Goal: Task Accomplishment & Management: Manage account settings

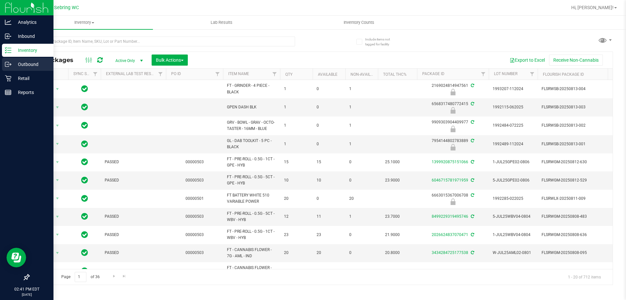
click at [17, 66] on p "Outbound" at bounding box center [30, 64] width 39 height 8
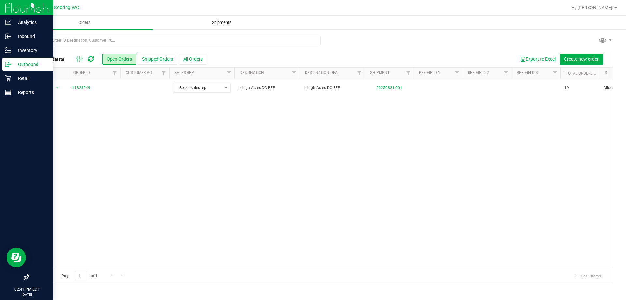
click at [228, 27] on uib-tab-heading "Shipments" at bounding box center [221, 22] width 137 height 13
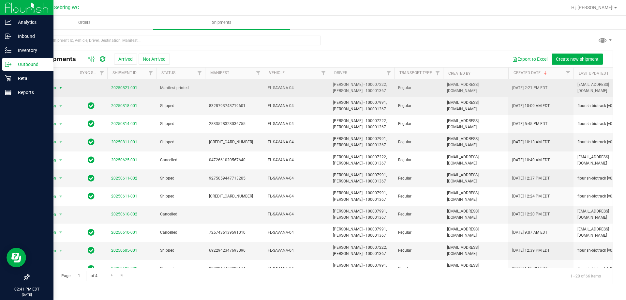
click at [63, 85] on span "select" at bounding box center [60, 87] width 5 height 5
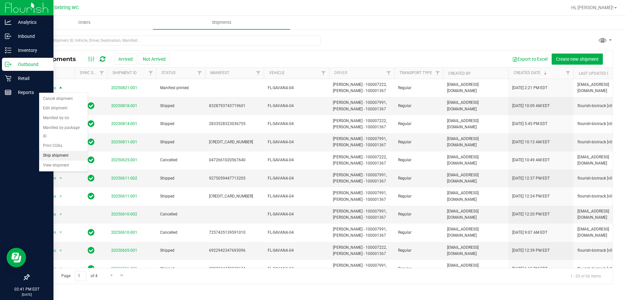
click at [59, 151] on li "Ship shipment" at bounding box center [63, 156] width 49 height 10
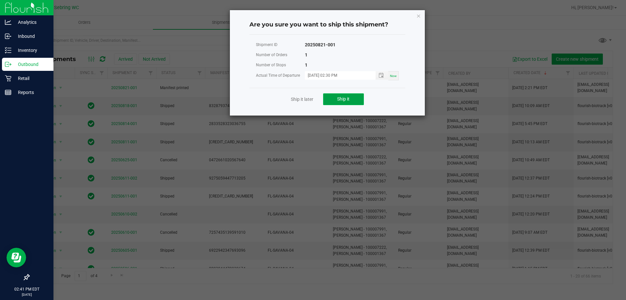
click at [333, 100] on button "Ship it" at bounding box center [343, 99] width 41 height 12
click at [352, 73] on input "[DATE] 02:30 PM" at bounding box center [337, 75] width 64 height 8
click at [339, 76] on input "[DATE] 02:30 PM" at bounding box center [337, 75] width 64 height 8
type input "[DATE] 02:45 PM"
click at [350, 51] on div "Number of Orders 1" at bounding box center [327, 55] width 143 height 10
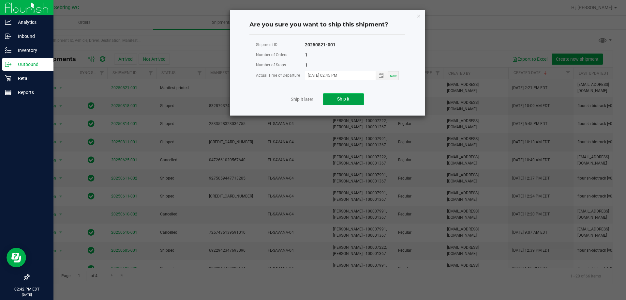
click at [331, 98] on button "Ship it" at bounding box center [343, 99] width 41 height 12
click at [417, 16] on icon "Close" at bounding box center [419, 16] width 5 height 8
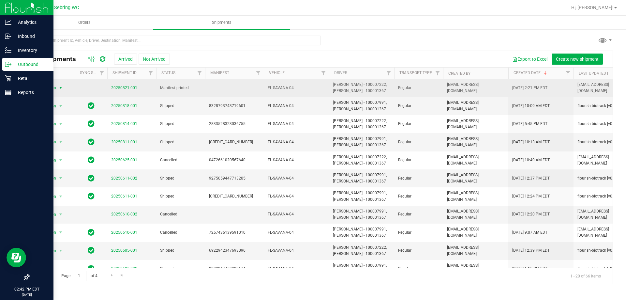
click at [122, 88] on link "20250821-001" at bounding box center [124, 87] width 26 height 5
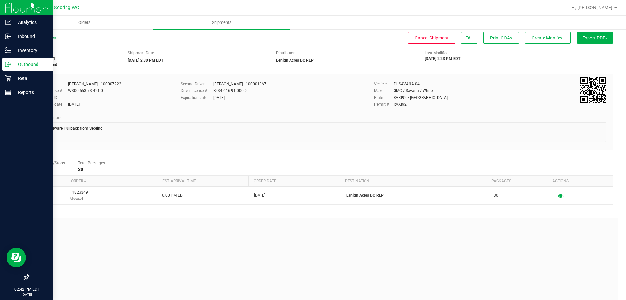
click at [588, 38] on button "Export PDF" at bounding box center [595, 38] width 36 height 12
click at [532, 37] on span "Create Manifest" at bounding box center [548, 37] width 32 height 5
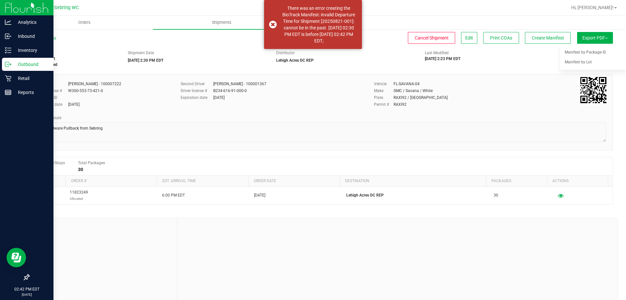
click at [509, 78] on div "Driver [PERSON_NAME] - 100007222 Driver license # W300-553-73-421-0 Employee ID…" at bounding box center [321, 112] width 585 height 76
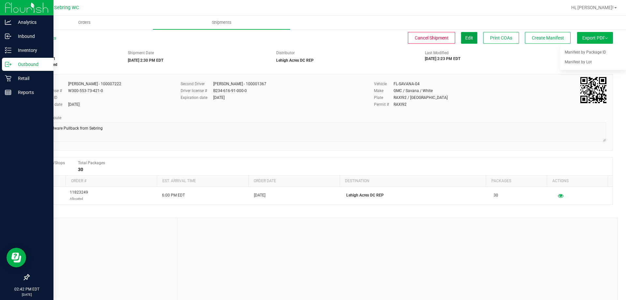
click at [463, 41] on button "Edit" at bounding box center [469, 38] width 16 height 12
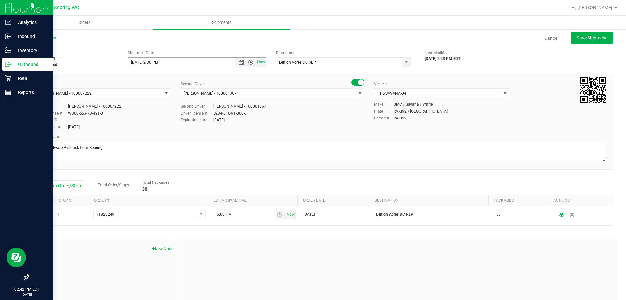
click at [156, 64] on input "[DATE] 2:30 PM" at bounding box center [187, 62] width 119 height 9
click at [158, 62] on input "[DATE] 2:30 PM" at bounding box center [187, 62] width 119 height 9
click at [164, 47] on div "All Shipments Cancel Save Shipment" at bounding box center [321, 41] width 585 height 12
click at [577, 40] on span "Save Shipment" at bounding box center [592, 37] width 30 height 5
type input "[DATE] 6:45 PM"
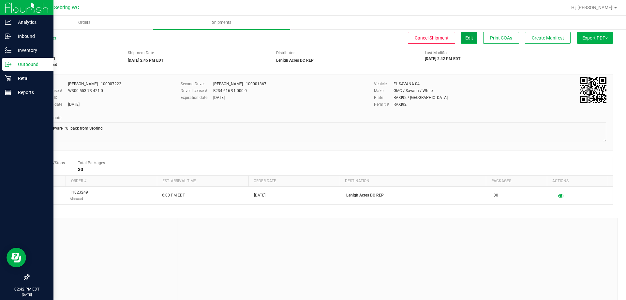
click at [466, 36] on span "Edit" at bounding box center [470, 37] width 8 height 5
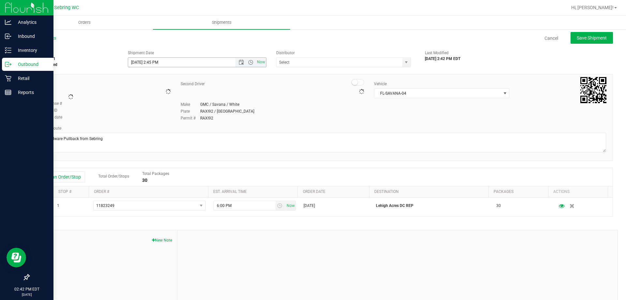
type input "Lehigh Acres DC REP"
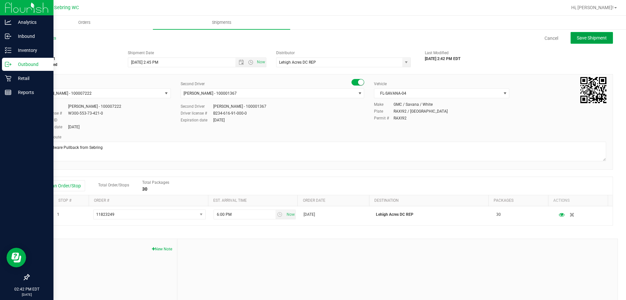
click at [590, 40] on span "Save Shipment" at bounding box center [592, 37] width 30 height 5
type input "[DATE] 6:45 PM"
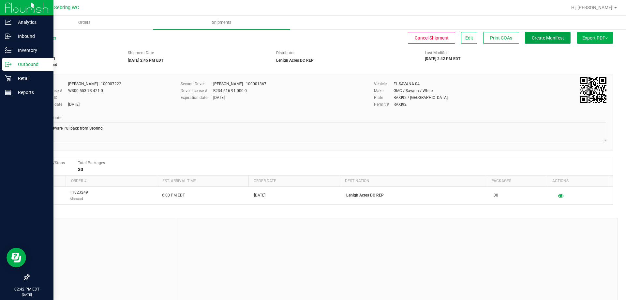
click at [533, 40] on span "Create Manifest" at bounding box center [548, 37] width 32 height 5
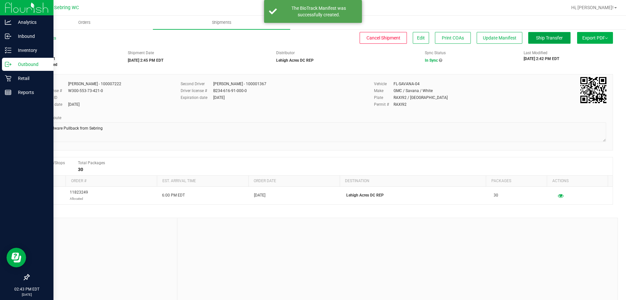
click at [540, 39] on span "Ship Transfer" at bounding box center [549, 37] width 27 height 5
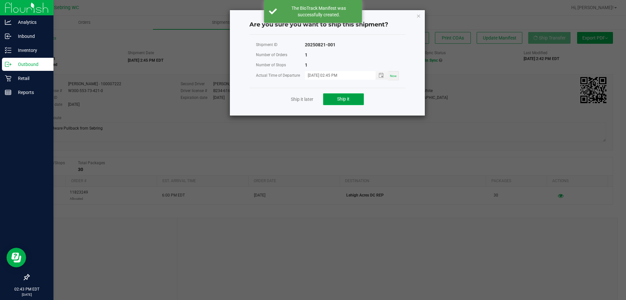
click at [341, 99] on span "Ship it" at bounding box center [343, 98] width 12 height 5
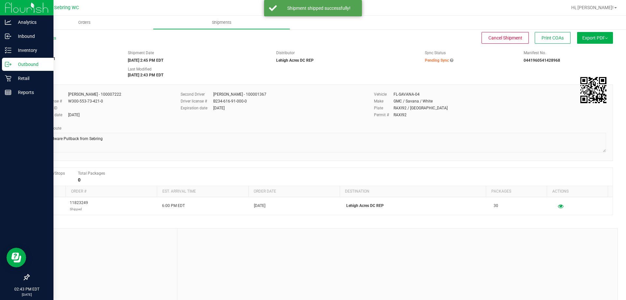
click at [335, 107] on div "Expiration date [DATE]" at bounding box center [273, 108] width 184 height 6
click at [2, 68] on div "Outbound" at bounding box center [28, 64] width 52 height 13
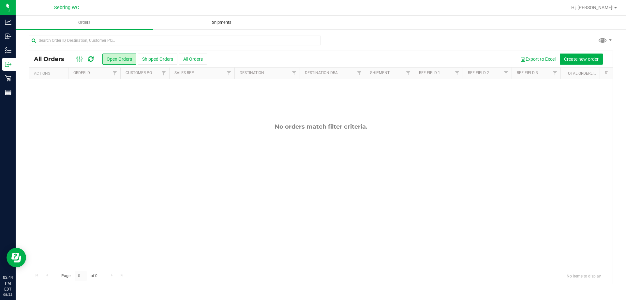
click at [223, 23] on span "Shipments" at bounding box center [221, 23] width 37 height 6
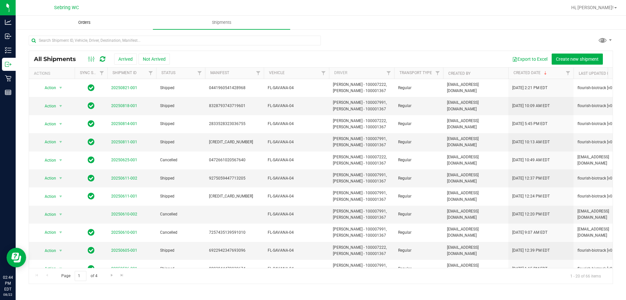
click at [93, 23] on span "Orders" at bounding box center [84, 23] width 30 height 6
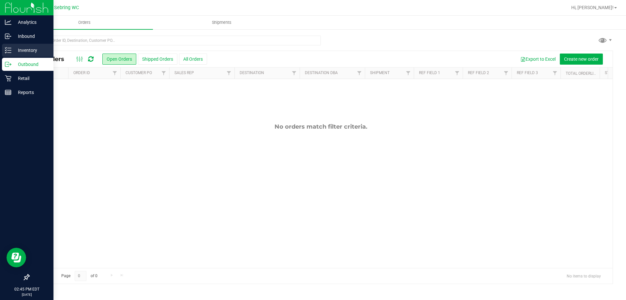
click at [35, 50] on p "Inventory" at bounding box center [30, 50] width 39 height 8
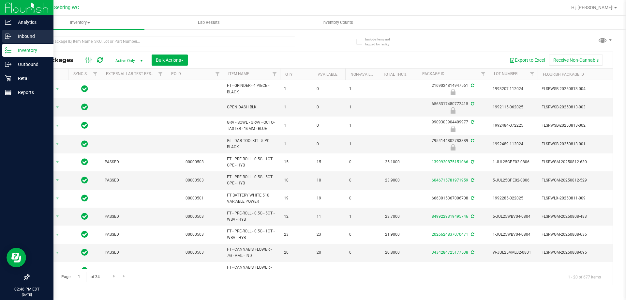
click at [26, 37] on p "Inbound" at bounding box center [30, 36] width 39 height 8
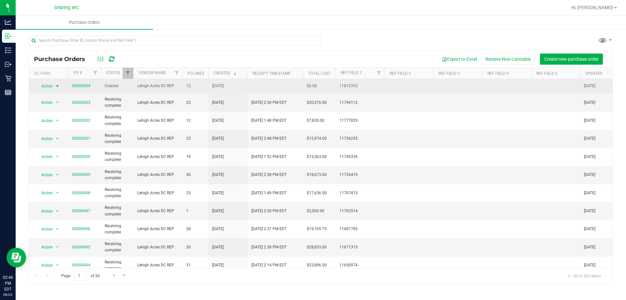
click at [48, 84] on span "Action" at bounding box center [45, 86] width 18 height 9
click at [171, 85] on span "Lehigh Acres DC REP" at bounding box center [157, 86] width 41 height 6
click at [81, 84] on link "00000504" at bounding box center [81, 86] width 18 height 5
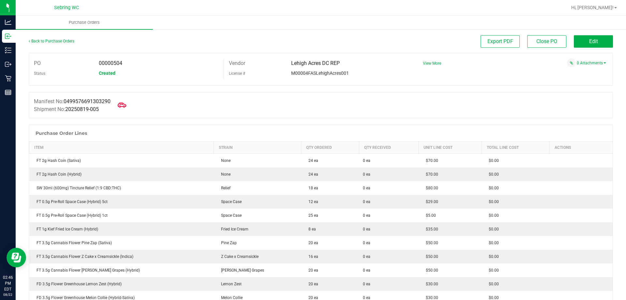
click at [125, 106] on icon at bounding box center [122, 104] width 8 height 5
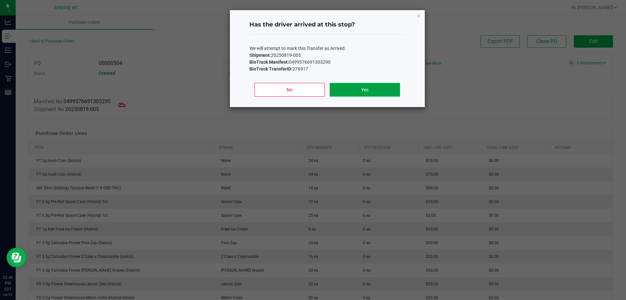
click at [373, 89] on button "Yes" at bounding box center [365, 90] width 70 height 14
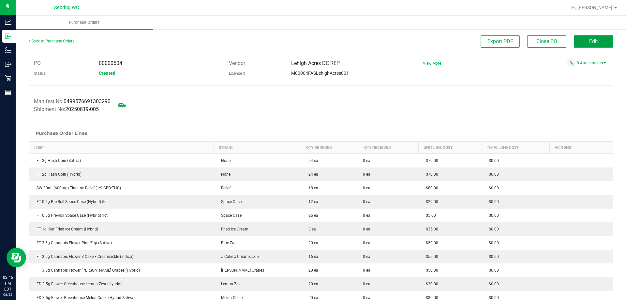
click at [593, 40] on button "Edit" at bounding box center [593, 41] width 39 height 12
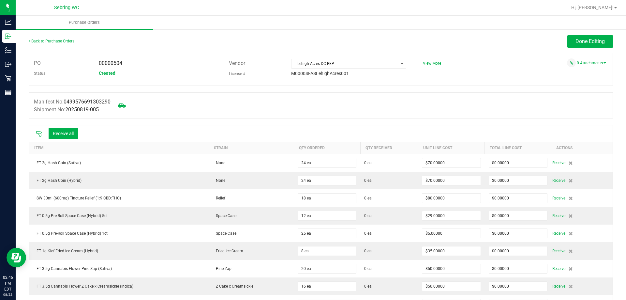
click at [39, 132] on icon at bounding box center [39, 134] width 7 height 7
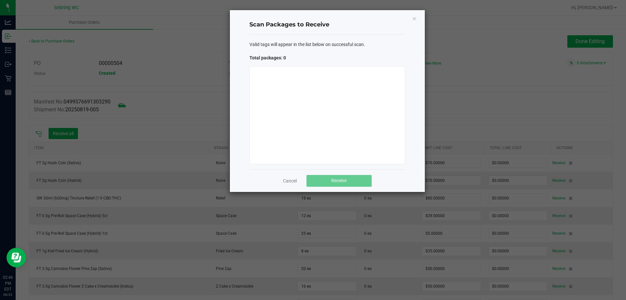
click at [343, 133] on div at bounding box center [328, 115] width 156 height 98
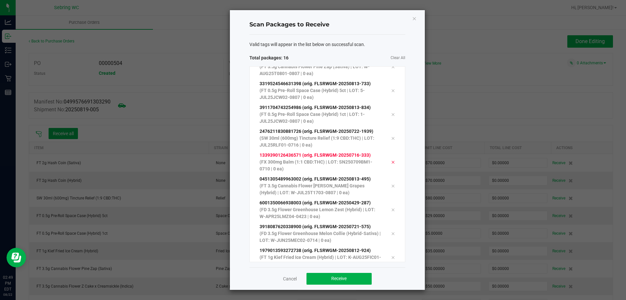
scroll to position [202, 0]
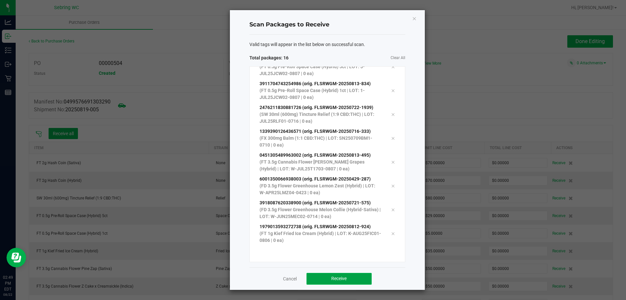
click at [329, 280] on button "Receive" at bounding box center [339, 279] width 65 height 12
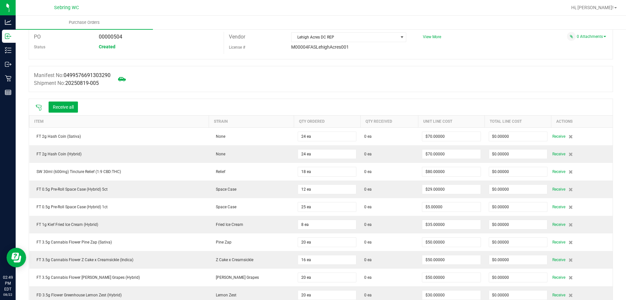
scroll to position [0, 0]
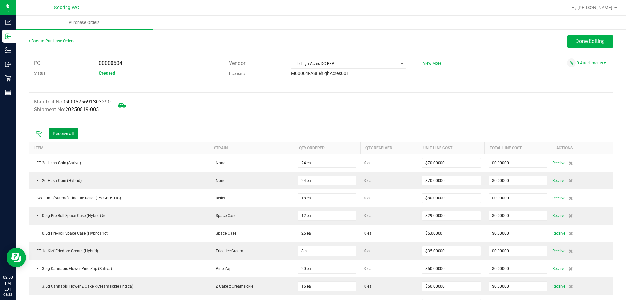
click at [68, 131] on button "Receive all" at bounding box center [63, 133] width 29 height 11
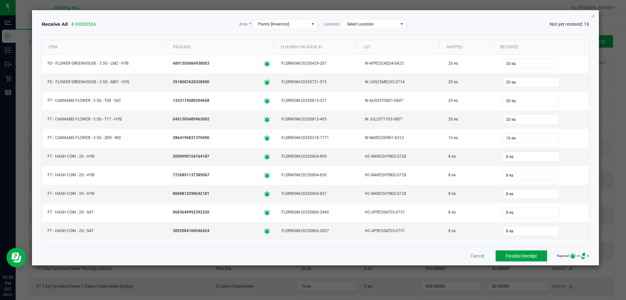
click at [509, 258] on span "Finalize Receipt" at bounding box center [521, 255] width 31 height 5
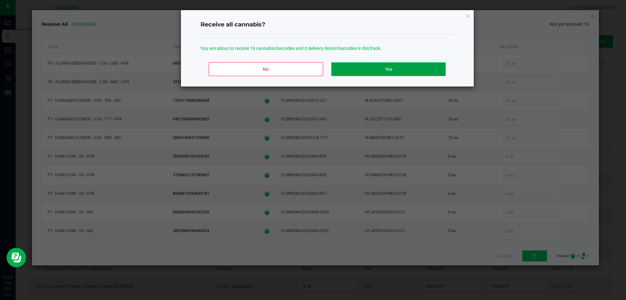
click at [368, 67] on button "Yes" at bounding box center [388, 69] width 114 height 14
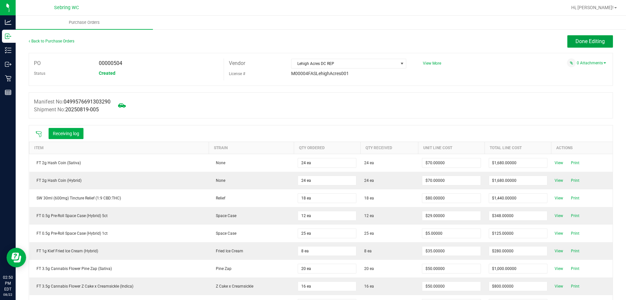
click at [581, 74] on div "Back to Purchase Orders Done Editing PO 00000504 Status Created Vendor Lehigh A…" at bounding box center [321, 256] width 585 height 442
click at [577, 42] on span "Done Editing" at bounding box center [590, 41] width 29 height 6
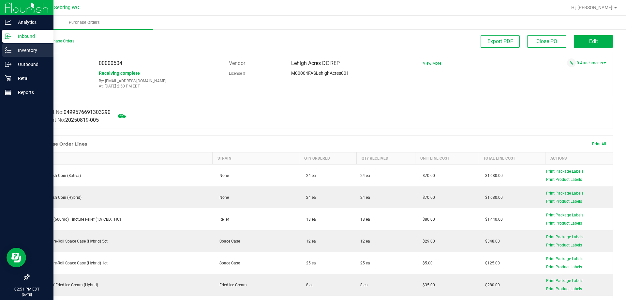
click at [34, 47] on p "Inventory" at bounding box center [30, 50] width 39 height 8
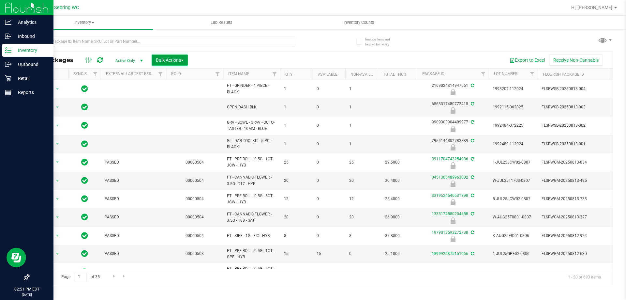
click at [180, 59] on span "Bulk Actions" at bounding box center [170, 59] width 28 height 5
click at [186, 122] on span "Lock/Unlock packages" at bounding box center [178, 122] width 45 height 5
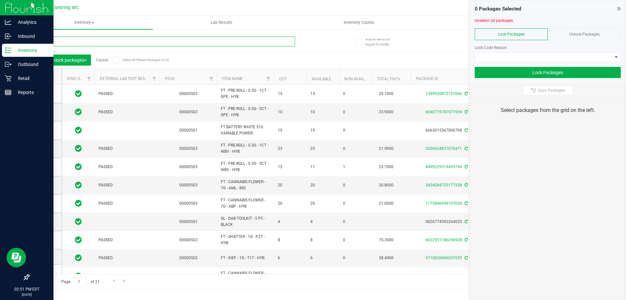
click at [103, 41] on input "text" at bounding box center [162, 42] width 267 height 10
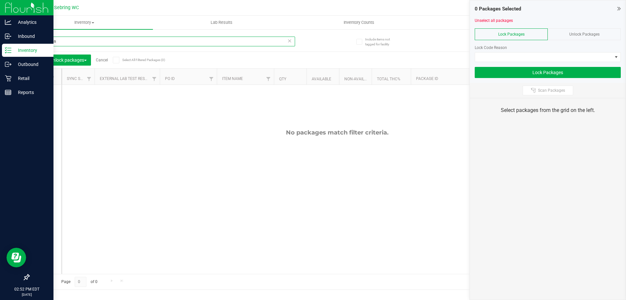
type input "hash coin"
click at [567, 37] on div "Unlock Packages" at bounding box center [584, 34] width 73 height 12
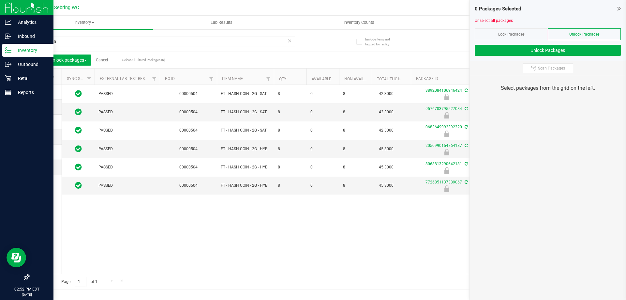
click at [44, 74] on span at bounding box center [43, 76] width 7 height 7
click at [0, 0] on input "checkbox" at bounding box center [0, 0] width 0 height 0
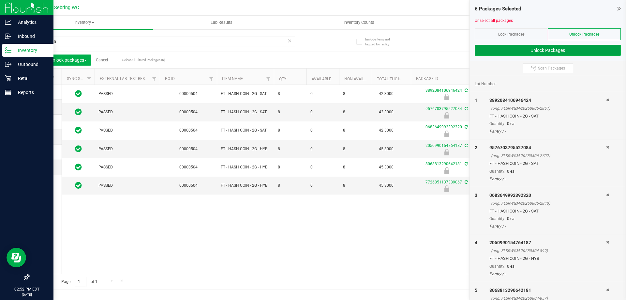
click at [540, 49] on button "Unlock Packages" at bounding box center [548, 50] width 146 height 11
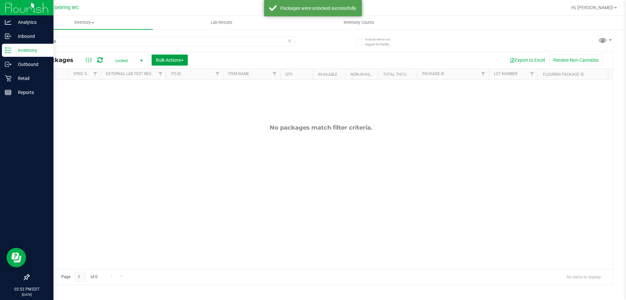
click at [179, 60] on span "Bulk Actions" at bounding box center [170, 59] width 28 height 5
click at [179, 120] on span "Lock/Unlock packages" at bounding box center [178, 122] width 45 height 5
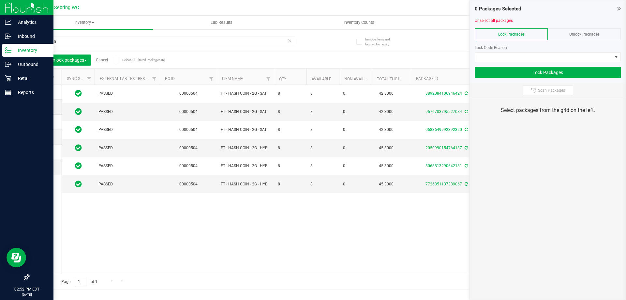
click at [44, 77] on icon at bounding box center [42, 77] width 4 height 0
click at [0, 0] on input "checkbox" at bounding box center [0, 0] width 0 height 0
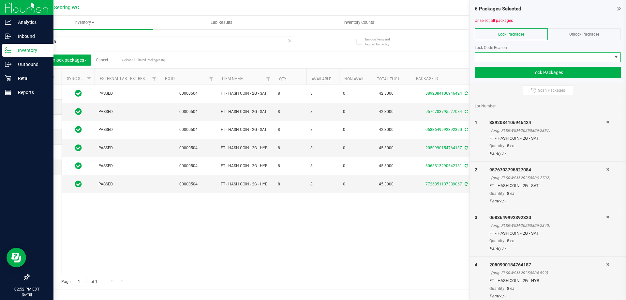
click at [508, 56] on span at bounding box center [543, 57] width 137 height 9
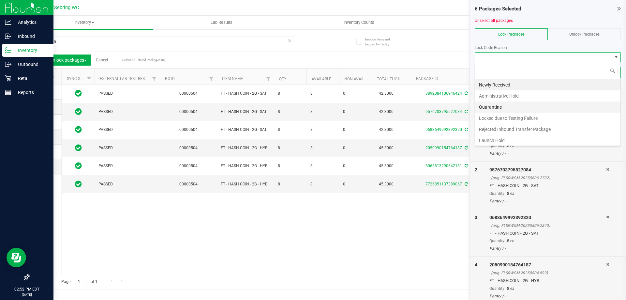
scroll to position [1, 0]
click at [497, 138] on li "Launch Hold" at bounding box center [548, 138] width 146 height 11
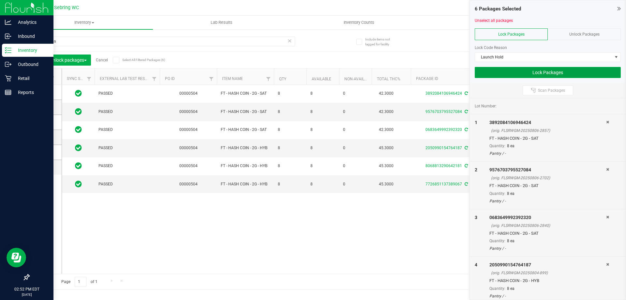
click at [508, 71] on button "Lock Packages" at bounding box center [548, 72] width 146 height 11
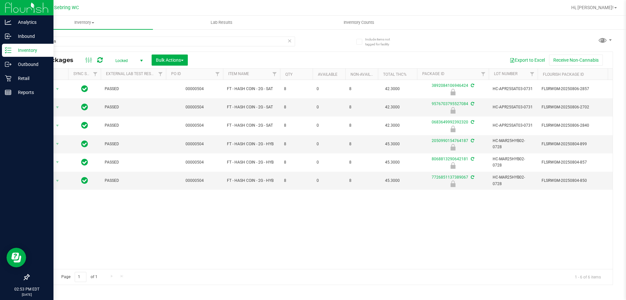
click at [309, 37] on div "hash coin" at bounding box center [175, 41] width 292 height 21
click at [291, 40] on icon at bounding box center [289, 41] width 5 height 8
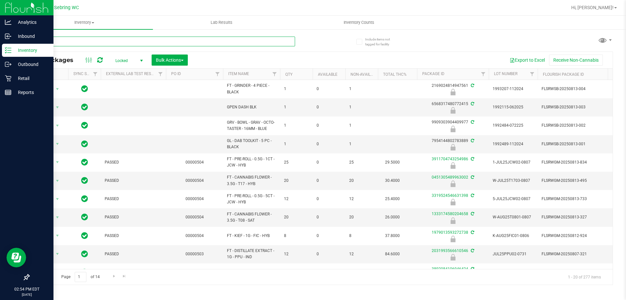
click at [161, 38] on input "text" at bounding box center [162, 42] width 267 height 10
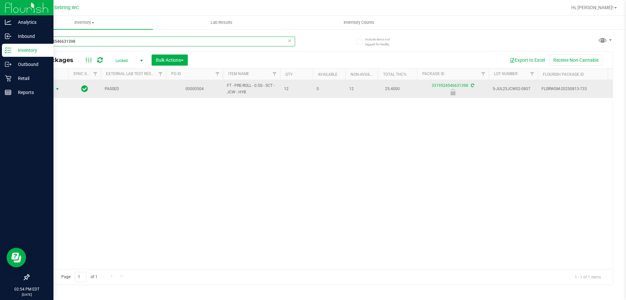
type input "3319524546631398"
click at [44, 91] on span "Action" at bounding box center [45, 88] width 18 height 9
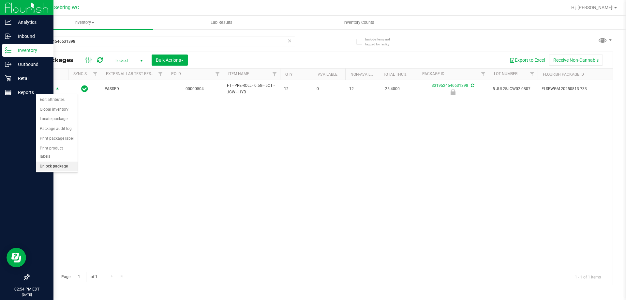
click at [54, 161] on li "Unlock package" at bounding box center [57, 166] width 42 height 10
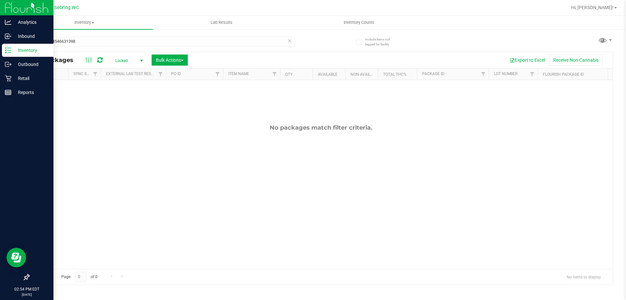
click at [129, 56] on span "Locked" at bounding box center [128, 60] width 36 height 9
click at [119, 100] on li "All" at bounding box center [127, 100] width 35 height 10
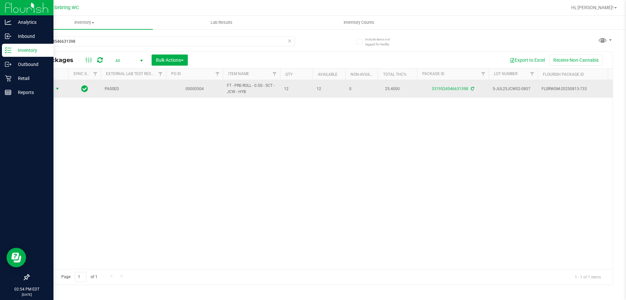
click at [58, 91] on span "select" at bounding box center [57, 88] width 5 height 5
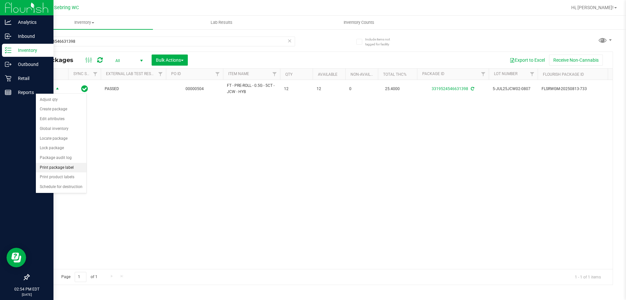
click at [67, 167] on li "Print package label" at bounding box center [61, 168] width 51 height 10
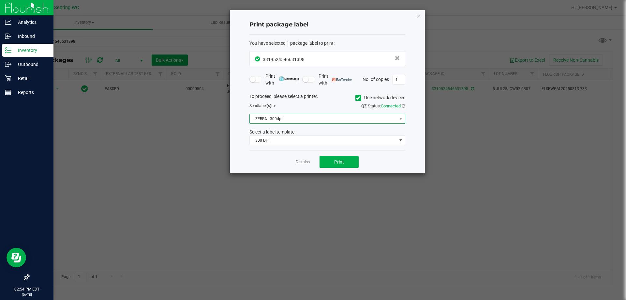
click at [272, 122] on span "ZEBRA - 300dpi" at bounding box center [323, 118] width 147 height 9
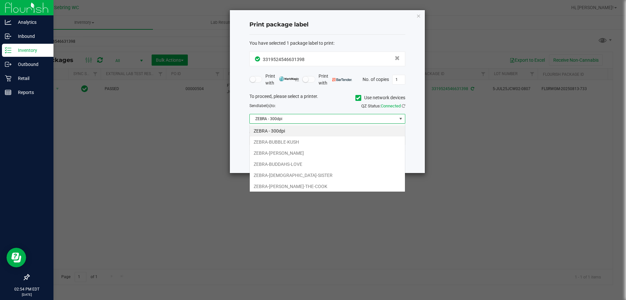
scroll to position [10, 156]
click at [274, 139] on li "ZEBRA-BUBBLE-KUSH" at bounding box center [327, 141] width 155 height 11
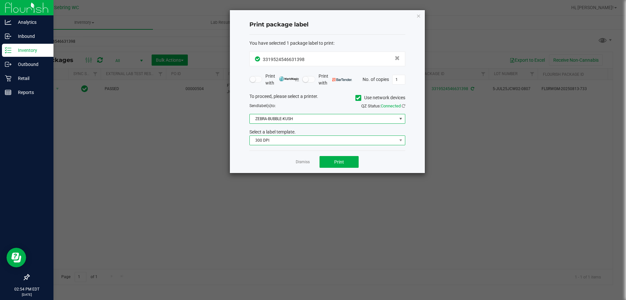
click at [279, 139] on span "300 DPI" at bounding box center [323, 140] width 147 height 9
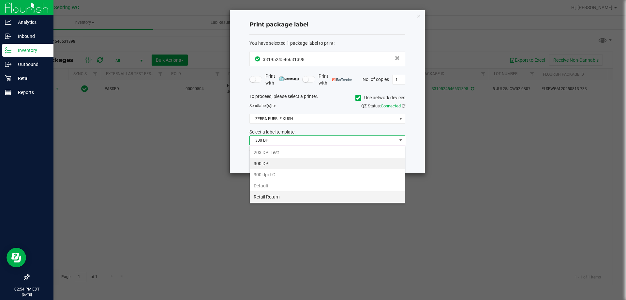
click at [279, 198] on li "Retail Return" at bounding box center [327, 196] width 155 height 11
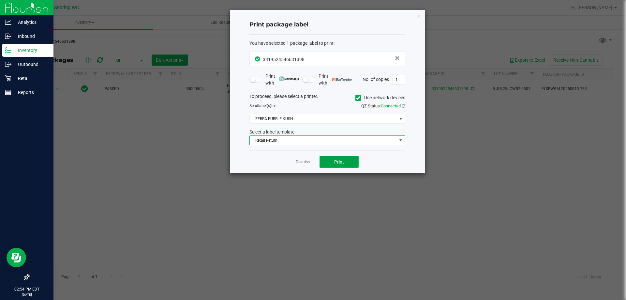
click at [342, 156] on button "Print" at bounding box center [339, 162] width 39 height 12
click at [303, 165] on link "Dismiss" at bounding box center [303, 162] width 14 height 6
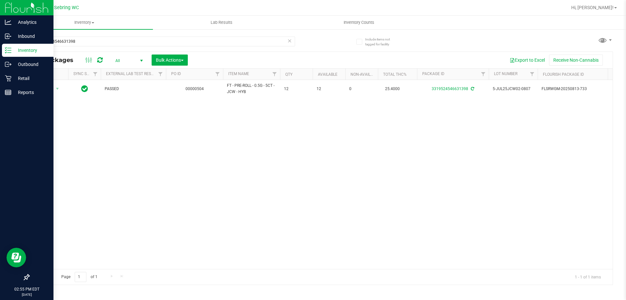
click at [289, 43] on icon at bounding box center [289, 41] width 5 height 8
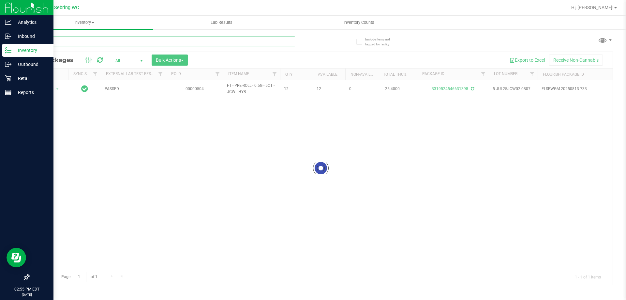
click at [279, 44] on input "text" at bounding box center [162, 42] width 267 height 10
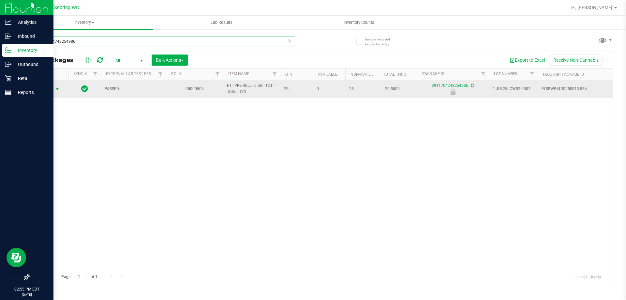
type input "3911704743254986"
click at [60, 92] on span "select" at bounding box center [58, 88] width 8 height 9
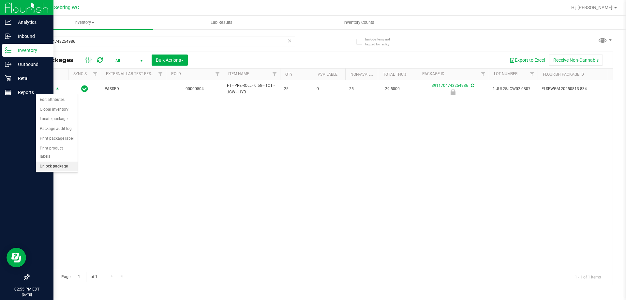
click at [48, 161] on li "Unlock package" at bounding box center [57, 166] width 42 height 10
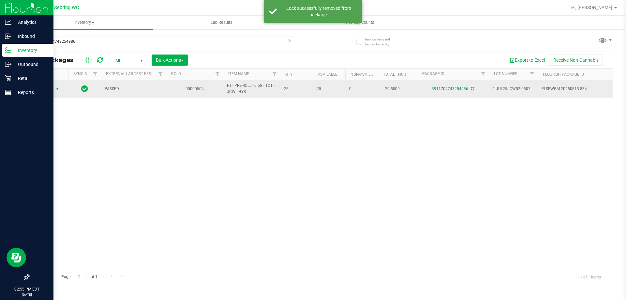
click at [57, 88] on span "select" at bounding box center [57, 88] width 5 height 5
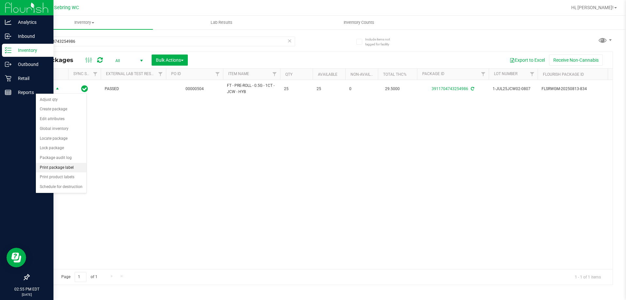
click at [60, 166] on li "Print package label" at bounding box center [61, 168] width 51 height 10
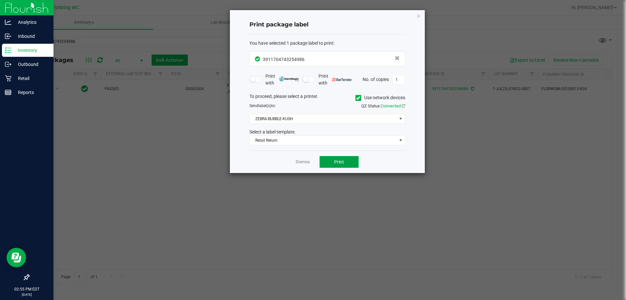
click at [333, 161] on button "Print" at bounding box center [339, 162] width 39 height 12
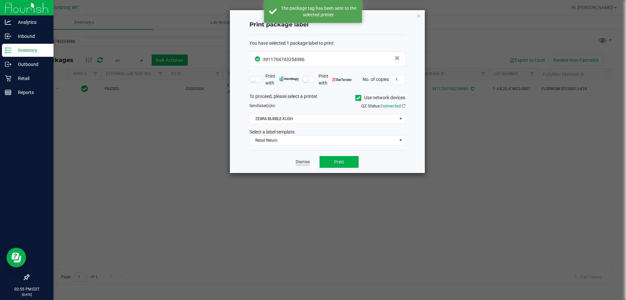
click at [302, 159] on link "Dismiss" at bounding box center [303, 162] width 14 height 6
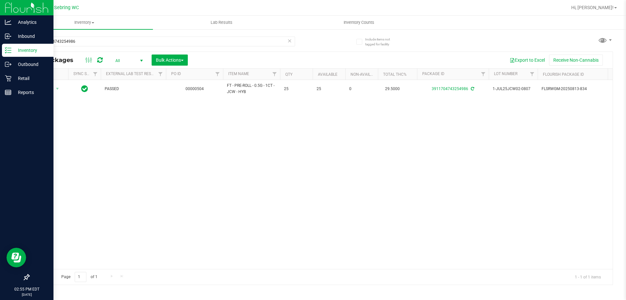
click at [176, 173] on div "Action Action Adjust qty Create package Edit attributes Global inventory Locate…" at bounding box center [321, 174] width 584 height 189
click at [252, 45] on input "3911704743254986" at bounding box center [162, 42] width 267 height 10
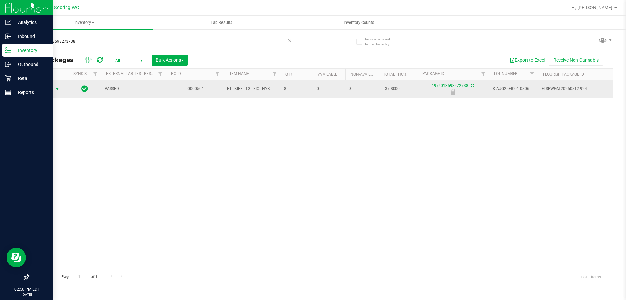
type input "1979013593272738"
click at [58, 89] on span "select" at bounding box center [57, 88] width 5 height 5
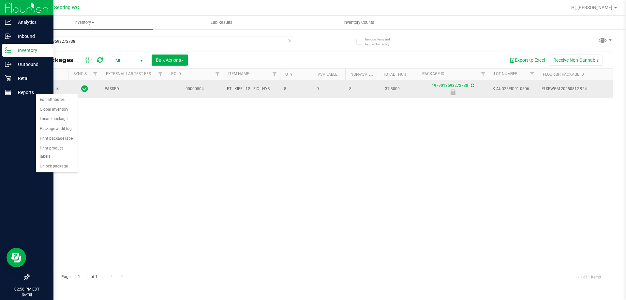
click at [236, 87] on span "FT - KIEF - 1G - FIC - HYB" at bounding box center [251, 89] width 49 height 6
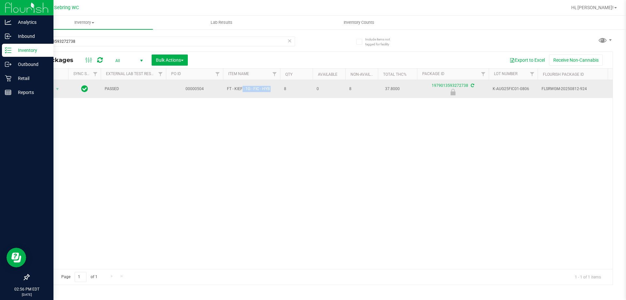
click at [236, 87] on span "FT - KIEF - 1G - FIC - HYB" at bounding box center [251, 89] width 49 height 6
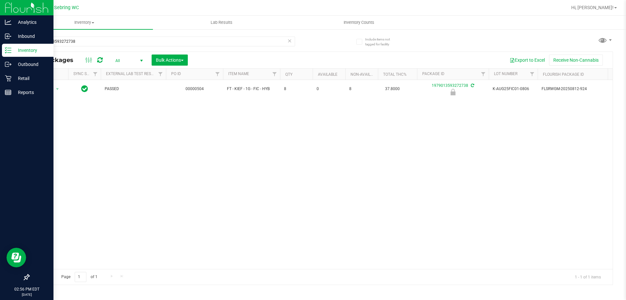
drag, startPoint x: 243, startPoint y: 89, endPoint x: 134, endPoint y: 161, distance: 129.6
click at [134, 161] on div "Action Action Edit attributes Global inventory Locate package Package audit log…" at bounding box center [321, 174] width 584 height 189
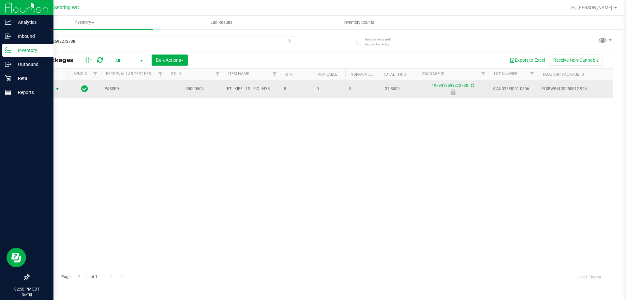
click at [59, 87] on span "select" at bounding box center [57, 88] width 5 height 5
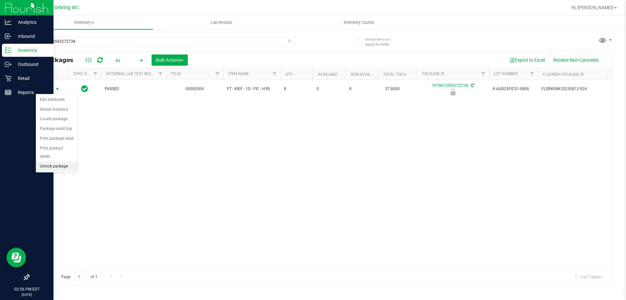
click at [52, 161] on li "Unlock package" at bounding box center [57, 166] width 42 height 10
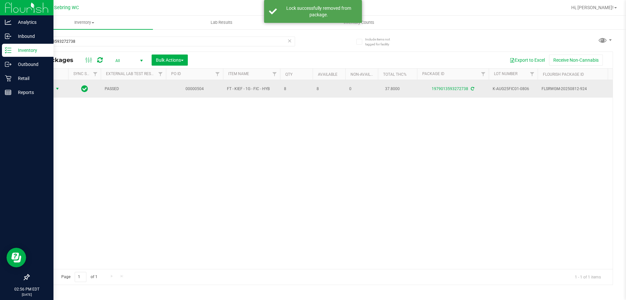
click at [58, 87] on span "select" at bounding box center [57, 88] width 5 height 5
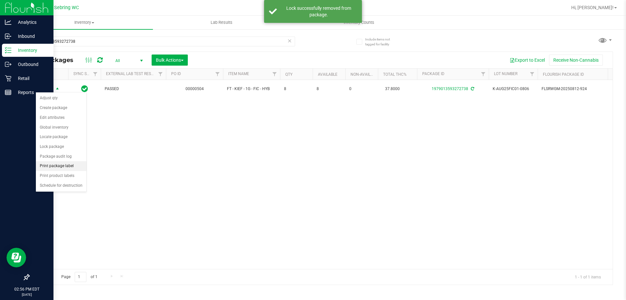
click at [52, 166] on li "Print package label" at bounding box center [61, 166] width 51 height 10
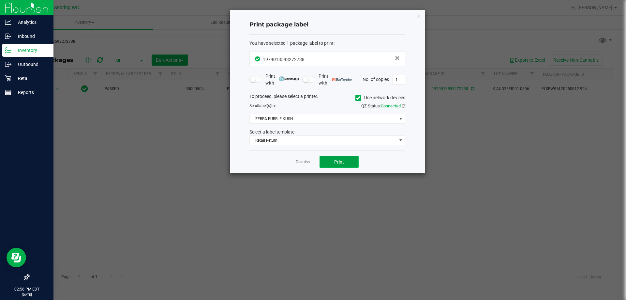
click at [327, 161] on button "Print" at bounding box center [339, 162] width 39 height 12
click at [301, 163] on link "Dismiss" at bounding box center [303, 162] width 14 height 6
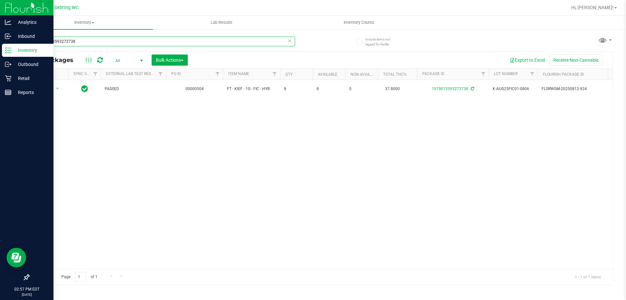
click at [144, 41] on input "1979013593272738" at bounding box center [162, 42] width 267 height 10
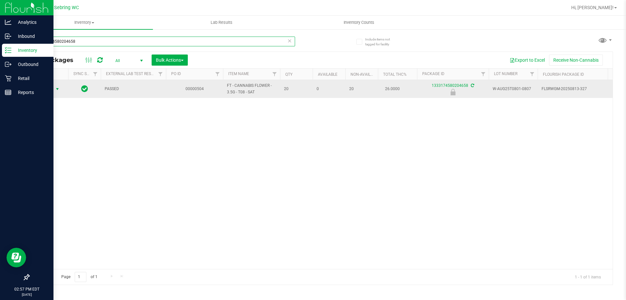
type input "1333174580204658"
click at [59, 89] on span "select" at bounding box center [57, 88] width 5 height 5
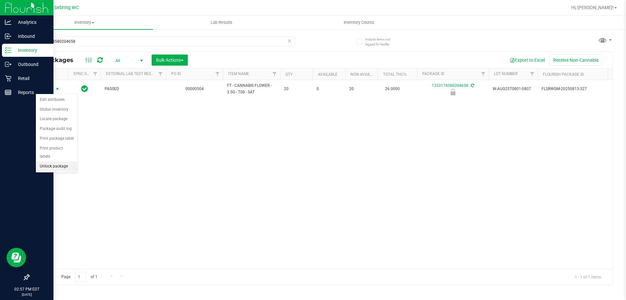
click at [65, 161] on li "Unlock package" at bounding box center [57, 166] width 42 height 10
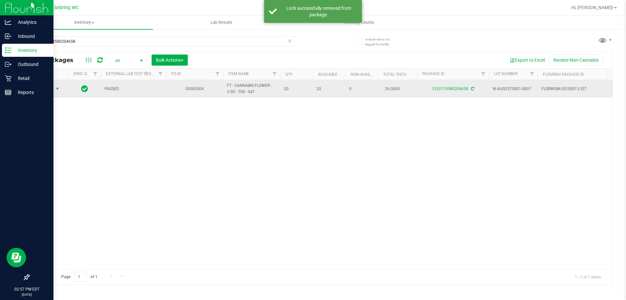
click at [58, 90] on span "select" at bounding box center [57, 88] width 5 height 5
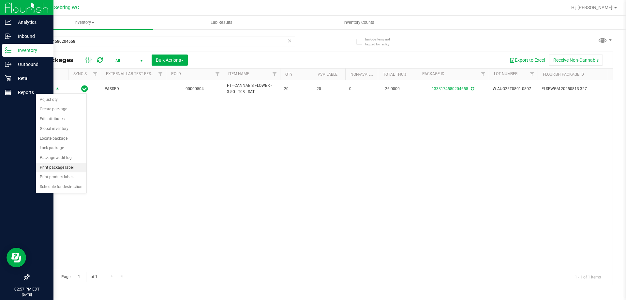
click at [61, 168] on li "Print package label" at bounding box center [61, 168] width 51 height 10
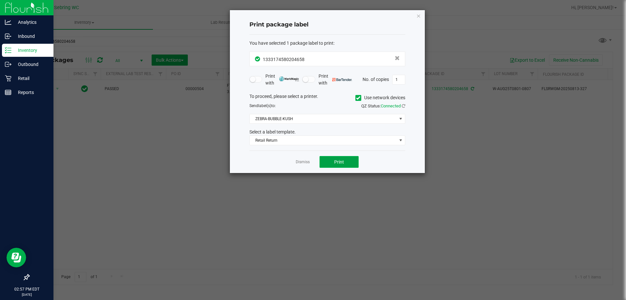
click at [329, 160] on button "Print" at bounding box center [339, 162] width 39 height 12
click at [297, 161] on link "Dismiss" at bounding box center [303, 162] width 14 height 6
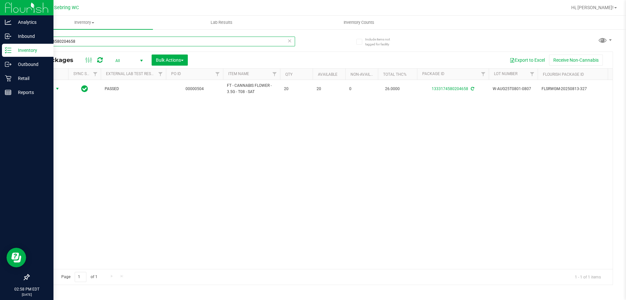
click at [221, 42] on input "1333174580204658" at bounding box center [162, 42] width 267 height 10
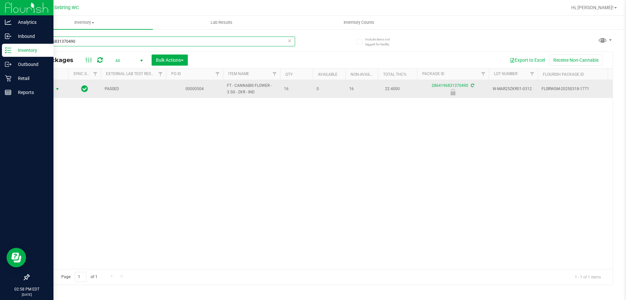
type input "2864196831370490"
click at [59, 91] on span "select" at bounding box center [57, 88] width 5 height 5
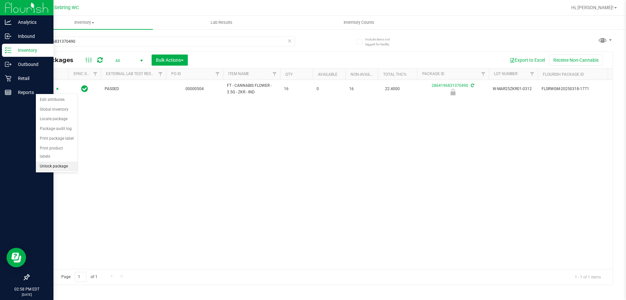
click at [48, 161] on li "Unlock package" at bounding box center [57, 166] width 42 height 10
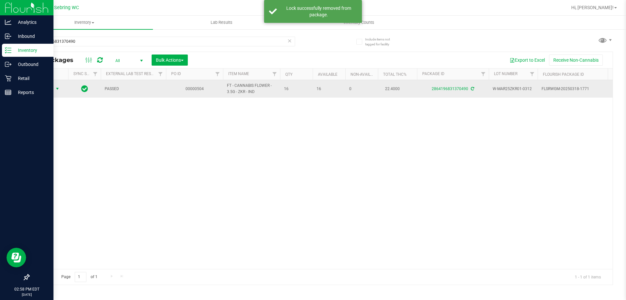
click at [59, 90] on span "select" at bounding box center [57, 88] width 5 height 5
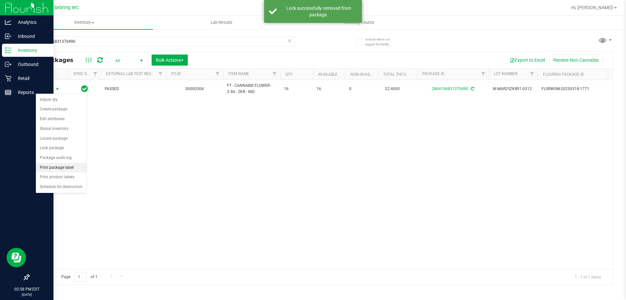
click at [60, 167] on li "Print package label" at bounding box center [61, 168] width 51 height 10
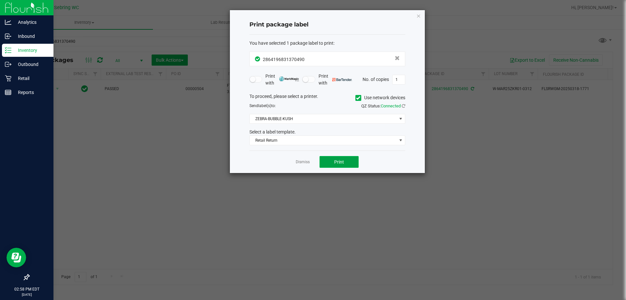
click at [327, 159] on button "Print" at bounding box center [339, 162] width 39 height 12
click at [303, 163] on link "Dismiss" at bounding box center [303, 162] width 14 height 6
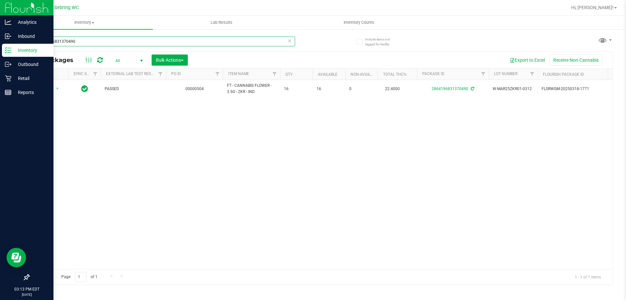
click at [86, 39] on input "2864196831370490" at bounding box center [162, 42] width 267 height 10
click at [85, 39] on input "2864196831370490" at bounding box center [162, 42] width 267 height 10
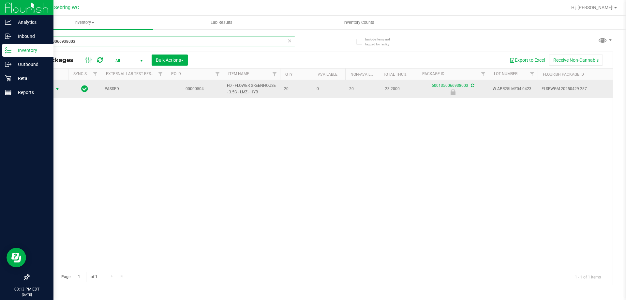
type input "6001350066938003"
click at [58, 88] on span "select" at bounding box center [57, 88] width 5 height 5
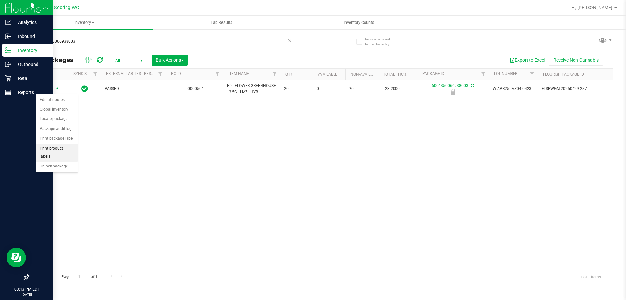
click at [54, 148] on li "Print product labels" at bounding box center [57, 153] width 42 height 18
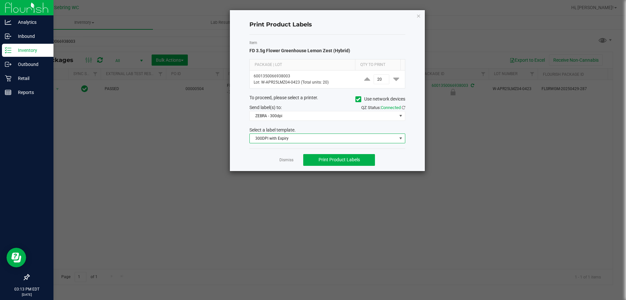
click at [285, 139] on span "300DPI with Expiry" at bounding box center [323, 138] width 147 height 9
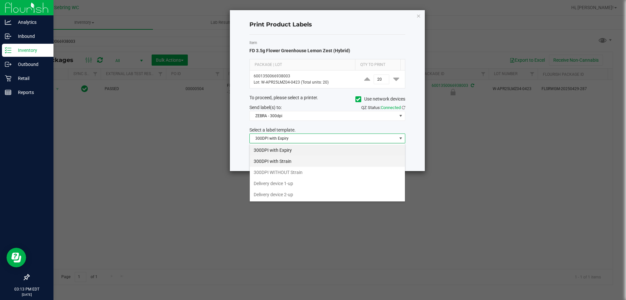
scroll to position [10, 156]
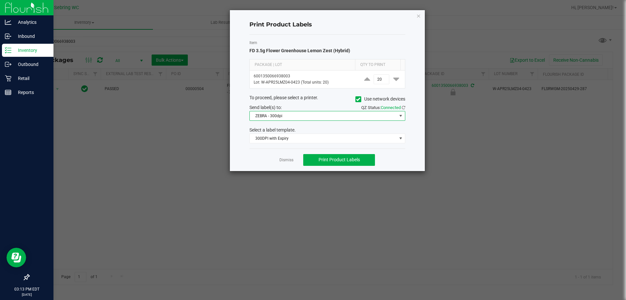
click at [267, 115] on span "ZEBRA - 300dpi" at bounding box center [323, 115] width 147 height 9
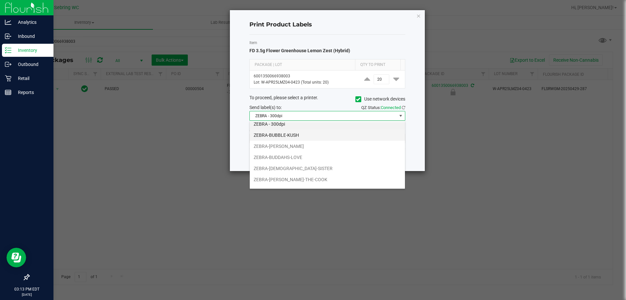
scroll to position [0, 0]
click at [317, 124] on li "ZEBRA - 300dpi" at bounding box center [327, 127] width 155 height 11
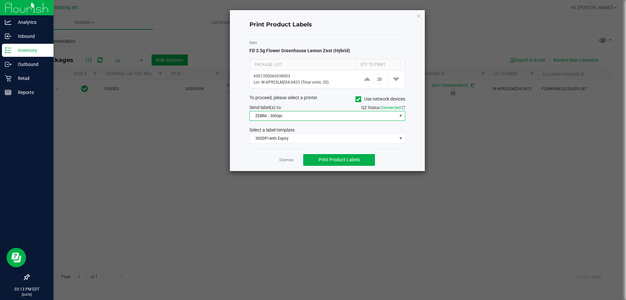
click at [305, 118] on span "ZEBRA - 300dpi" at bounding box center [323, 115] width 147 height 9
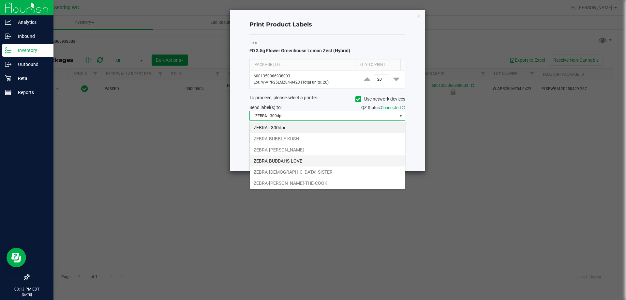
scroll to position [10, 156]
click at [289, 137] on li "ZEBRA-BUBBLE-KUSH" at bounding box center [327, 138] width 155 height 11
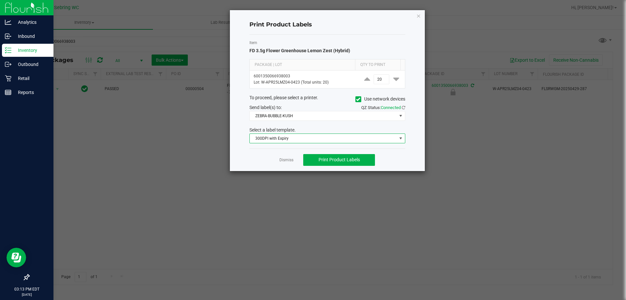
click at [343, 139] on span "300DPI with Expiry" at bounding box center [323, 138] width 147 height 9
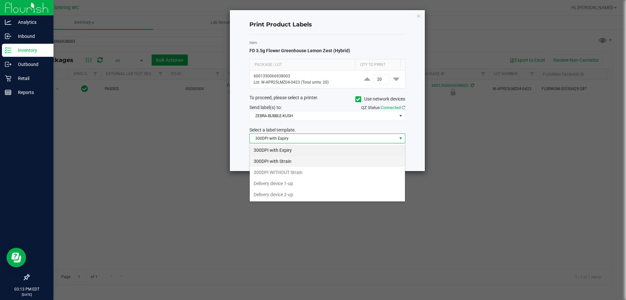
click at [295, 162] on li "300DPI with Strain" at bounding box center [327, 161] width 155 height 11
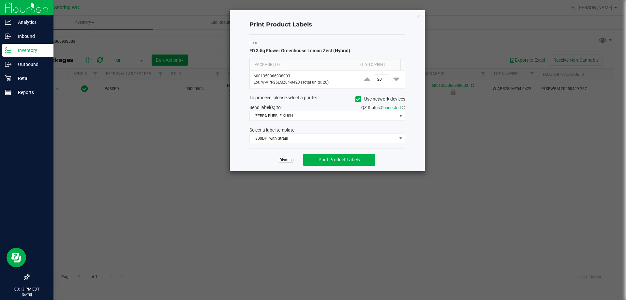
click at [285, 158] on link "Dismiss" at bounding box center [287, 160] width 14 height 6
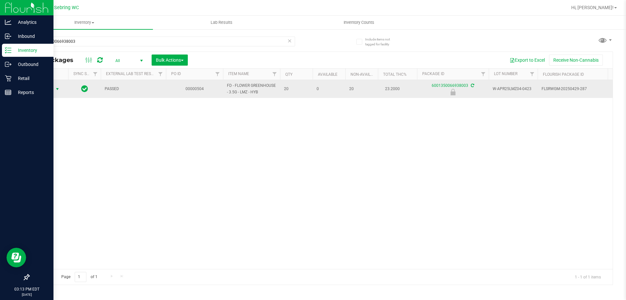
click at [59, 86] on span "select" at bounding box center [57, 88] width 5 height 5
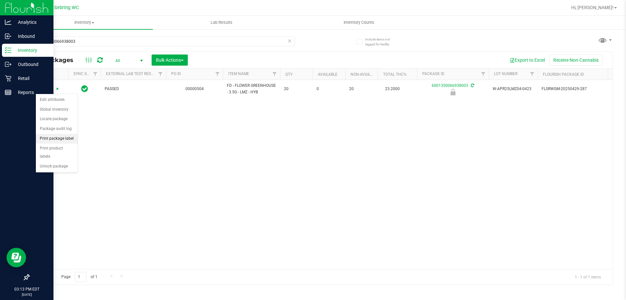
click at [50, 140] on li "Print package label" at bounding box center [57, 139] width 42 height 10
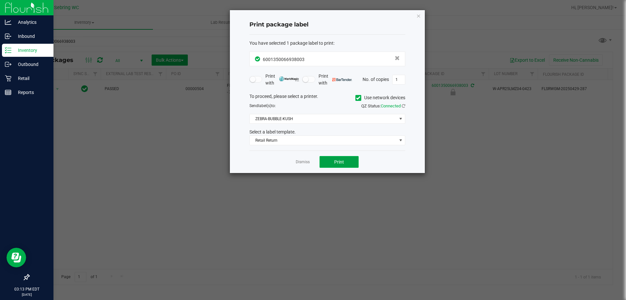
click at [339, 161] on span "Print" at bounding box center [339, 161] width 10 height 5
click at [298, 160] on link "Dismiss" at bounding box center [303, 162] width 14 height 6
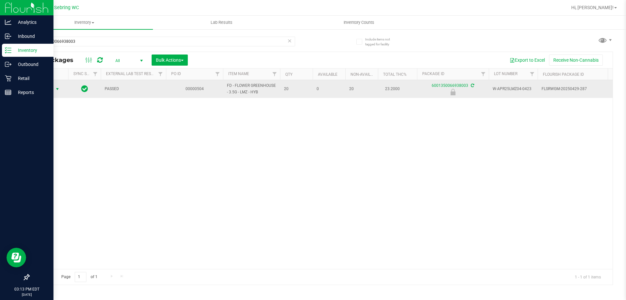
click at [51, 92] on span "Action" at bounding box center [45, 88] width 18 height 9
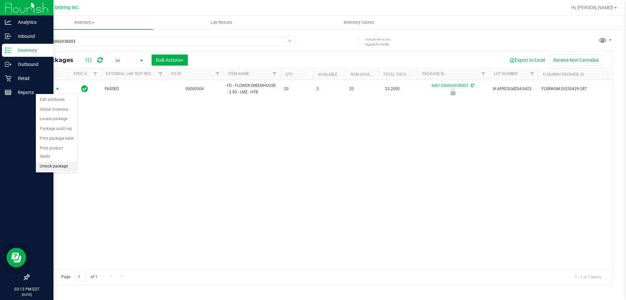
click at [47, 161] on li "Unlock package" at bounding box center [57, 166] width 42 height 10
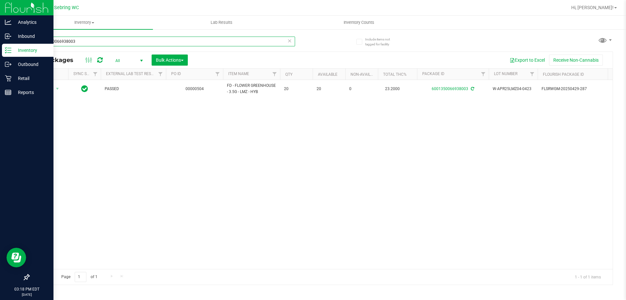
click at [167, 42] on input "6001350066938003" at bounding box center [162, 42] width 267 height 10
type input "[CREDIT_CARD_NUMBER]"
click at [58, 89] on span "select" at bounding box center [57, 88] width 5 height 5
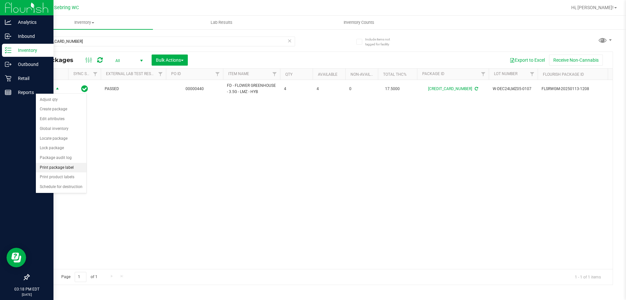
click at [63, 166] on li "Print package label" at bounding box center [61, 168] width 51 height 10
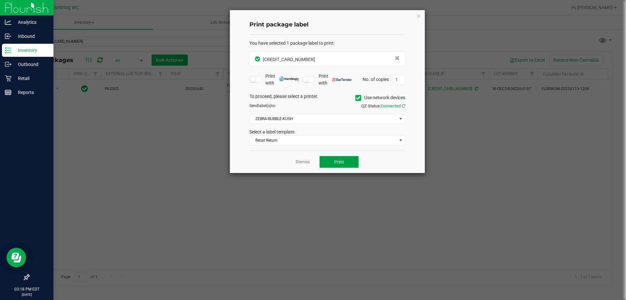
click at [331, 161] on button "Print" at bounding box center [339, 162] width 39 height 12
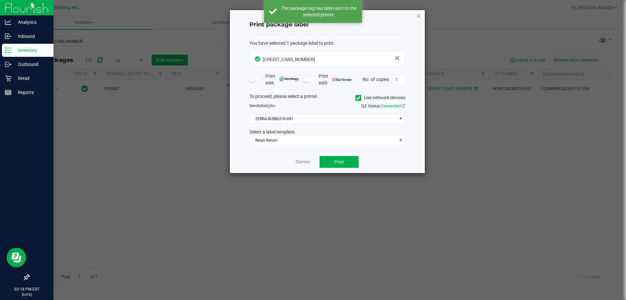
click at [421, 16] on icon "button" at bounding box center [419, 16] width 5 height 8
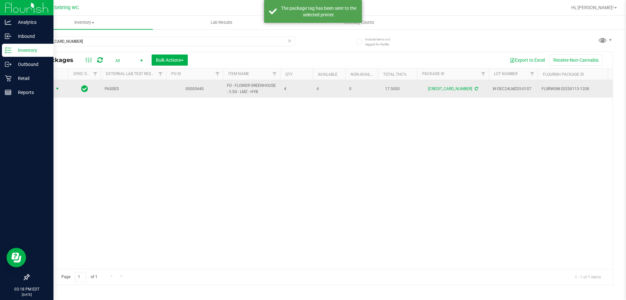
click at [57, 88] on span "select" at bounding box center [57, 88] width 5 height 5
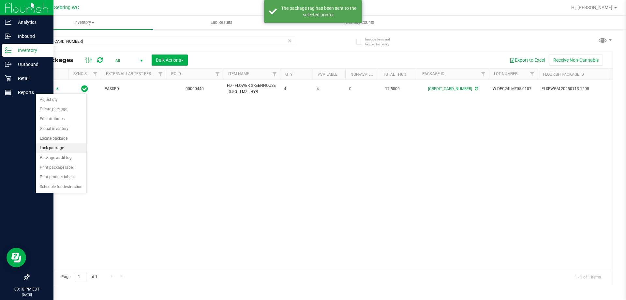
click at [53, 150] on li "Lock package" at bounding box center [61, 148] width 51 height 10
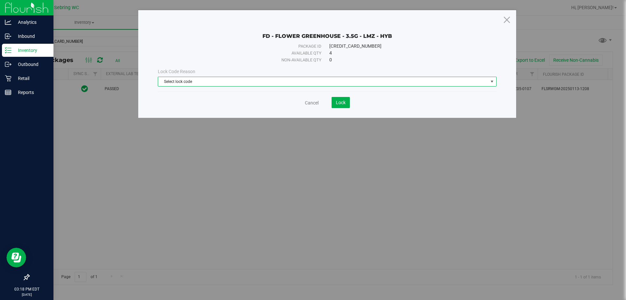
click at [307, 84] on span "Select lock code" at bounding box center [323, 81] width 330 height 9
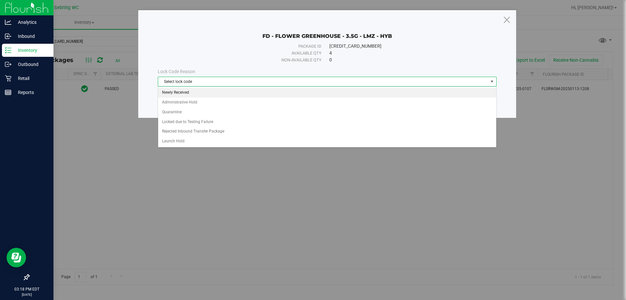
click at [248, 91] on li "Newly Received" at bounding box center [327, 93] width 338 height 10
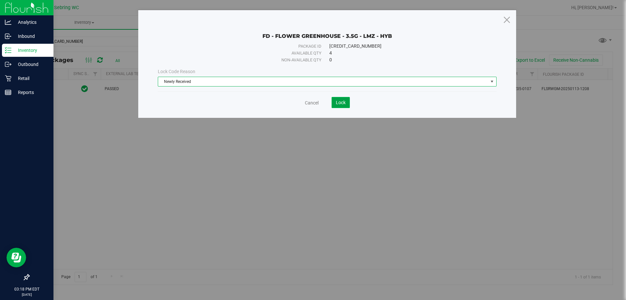
click at [340, 102] on span "Lock" at bounding box center [341, 102] width 10 height 5
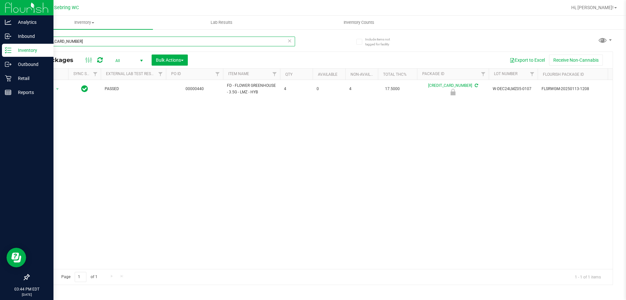
click at [174, 42] on input "[CREDIT_CARD_NUMBER]" at bounding box center [162, 42] width 267 height 10
type input "2864196831370490"
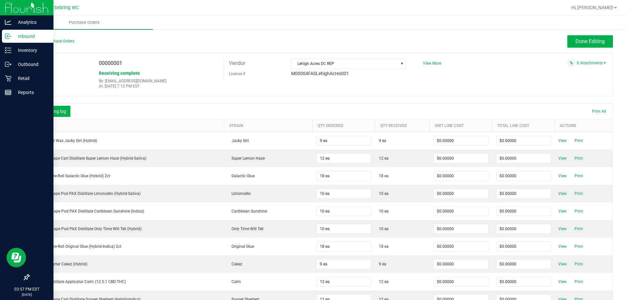
click at [31, 35] on p "Inbound" at bounding box center [30, 36] width 39 height 8
